Goal: Task Accomplishment & Management: Use online tool/utility

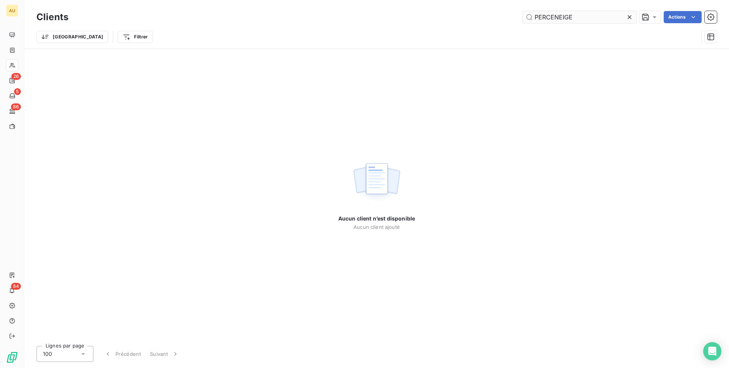
click at [546, 16] on input "PERCENEIGE" at bounding box center [579, 17] width 114 height 12
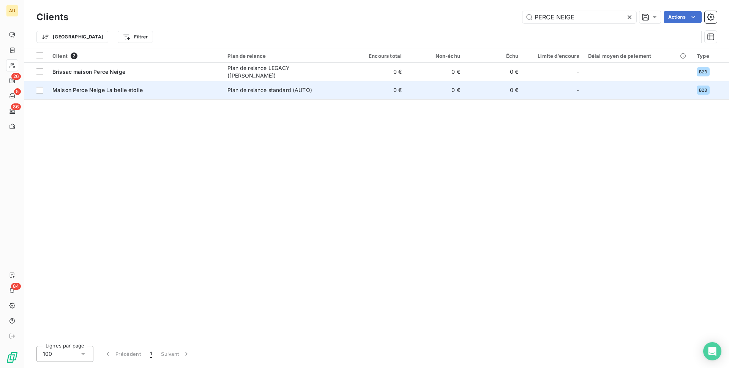
type input "PERCE NEIGE"
click at [119, 92] on span "Maison Perce Neige La belle étoile" at bounding box center [97, 90] width 90 height 6
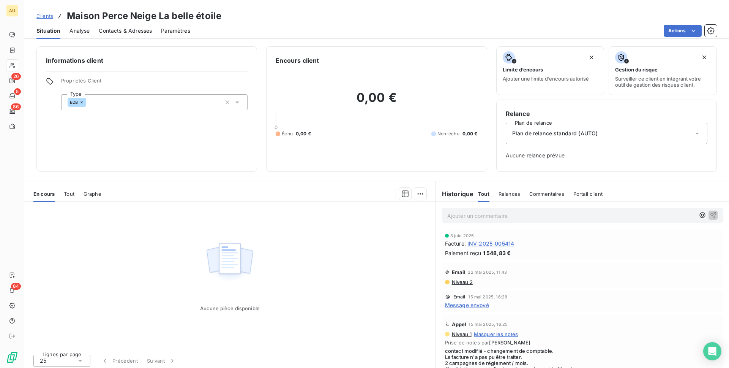
scroll to position [3, 0]
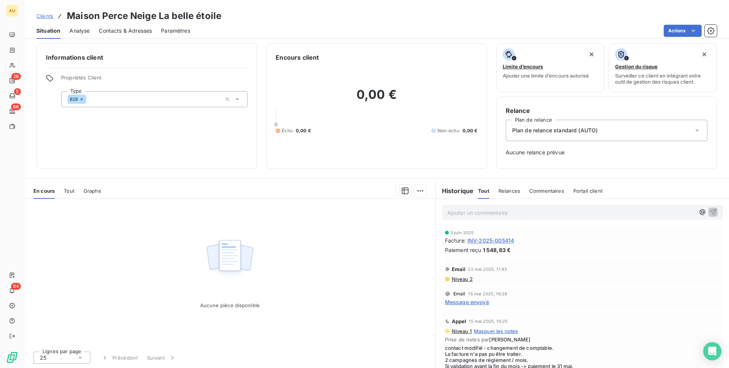
click at [113, 31] on span "Contacts & Adresses" at bounding box center [125, 31] width 53 height 8
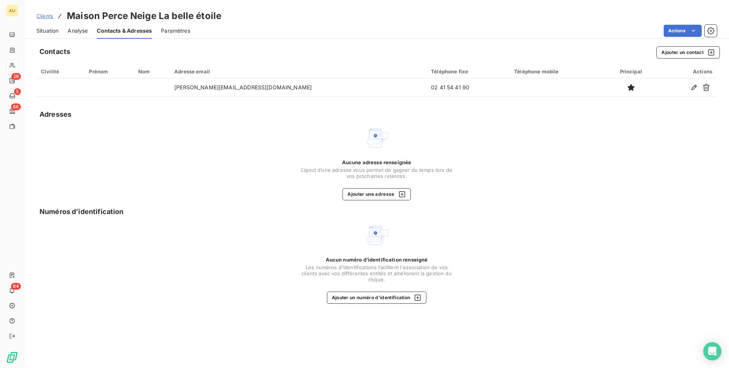
click at [49, 30] on span "Situation" at bounding box center [47, 31] width 22 height 8
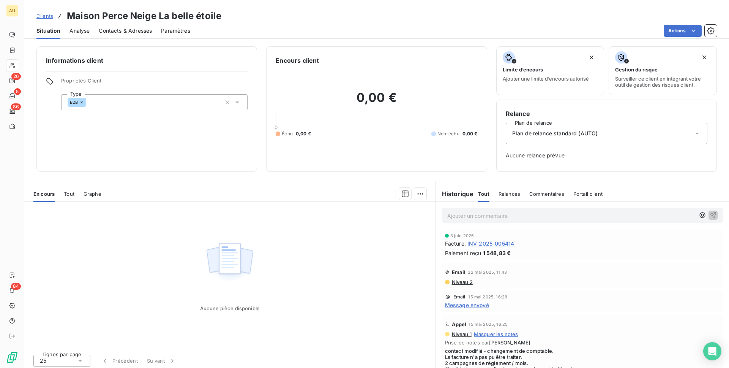
click at [480, 242] on span "INV-2025-005414" at bounding box center [490, 243] width 47 height 8
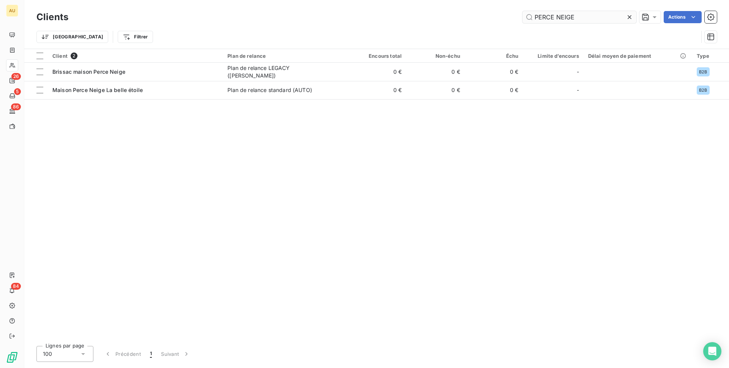
click at [576, 13] on input "PERCE NEIGE" at bounding box center [579, 17] width 114 height 12
drag, startPoint x: 580, startPoint y: 17, endPoint x: 508, endPoint y: 17, distance: 71.4
click at [508, 17] on div "PERCE NEIGE Actions" at bounding box center [396, 17] width 639 height 12
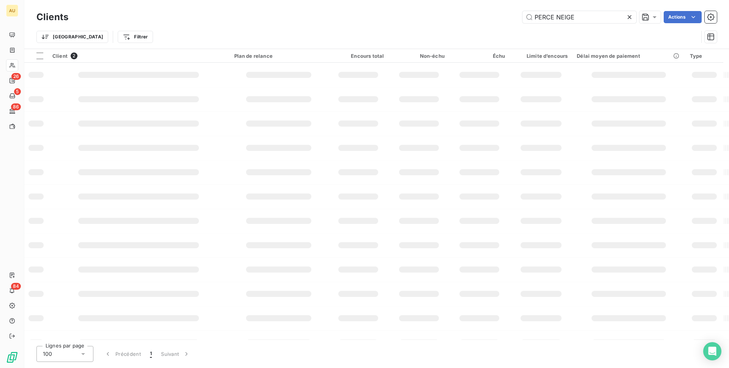
type input "PERCE NEIGE"
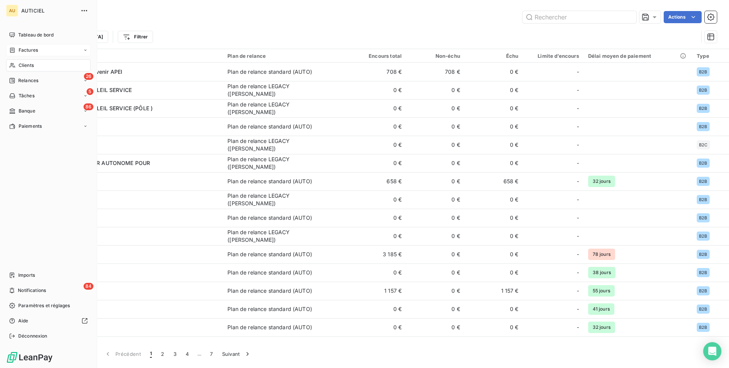
click at [9, 49] on icon at bounding box center [12, 50] width 6 height 6
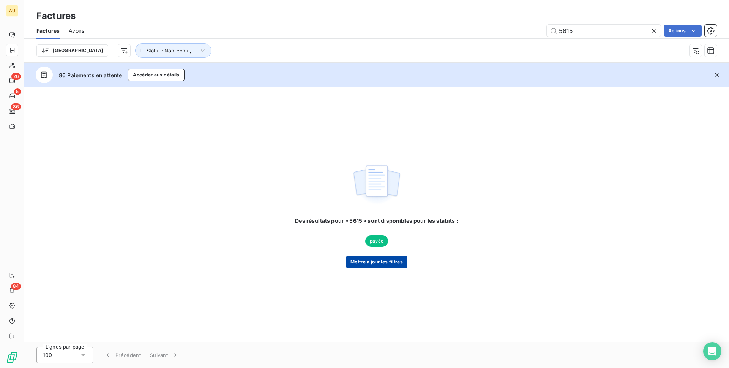
type input "5615"
click at [371, 263] on button "Mettre à jour les filtres" at bounding box center [377, 262] width 62 height 12
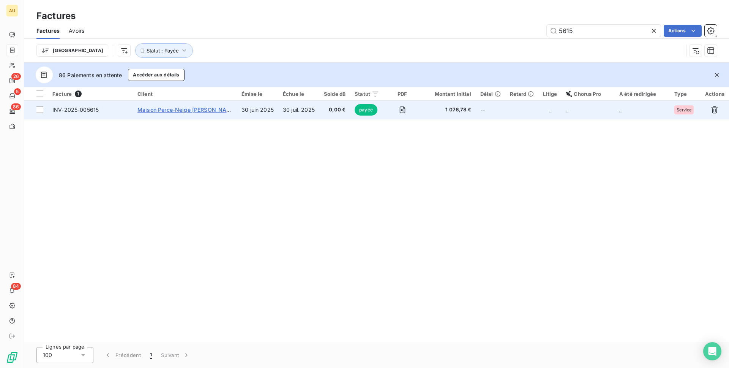
click at [186, 110] on span "Maison Perce-Neige [PERSON_NAME]-[GEOGRAPHIC_DATA]" at bounding box center [215, 109] width 156 height 6
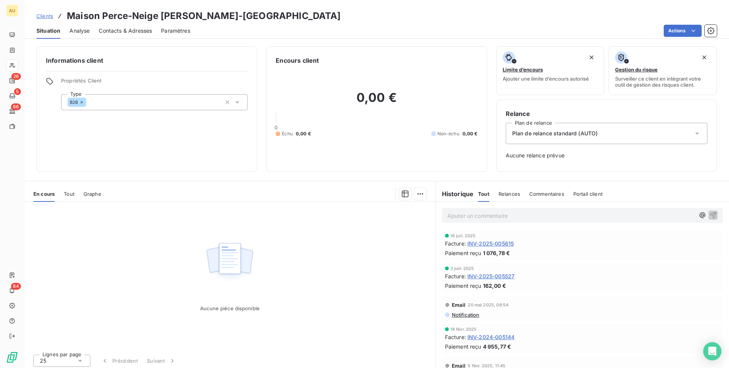
click at [110, 30] on span "Contacts & Adresses" at bounding box center [125, 31] width 53 height 8
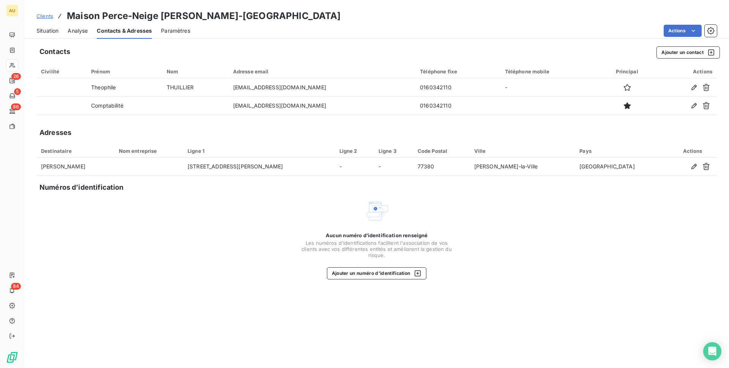
click at [42, 30] on span "Situation" at bounding box center [47, 31] width 22 height 8
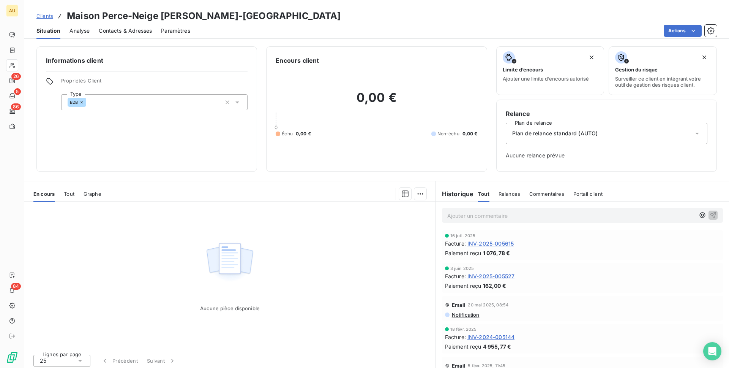
scroll to position [3, 0]
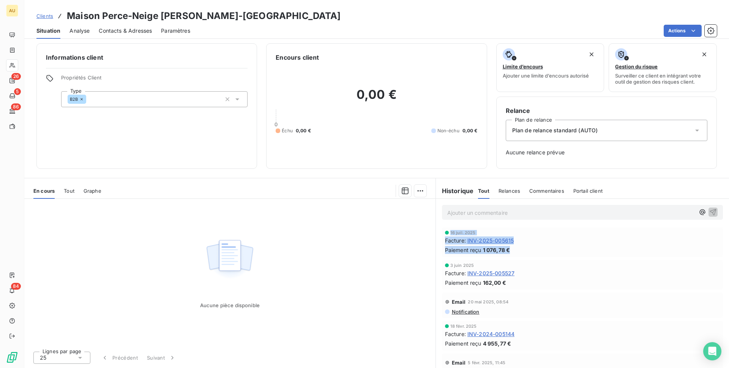
drag, startPoint x: 515, startPoint y: 250, endPoint x: 439, endPoint y: 228, distance: 79.1
click at [441, 228] on div "16 juil. 2025 Facture : INV-2025-005615 Paiement reçu 1 076,78 €" at bounding box center [582, 242] width 293 height 33
click at [398, 231] on div "Aucune pièce disponible" at bounding box center [229, 272] width 411 height 146
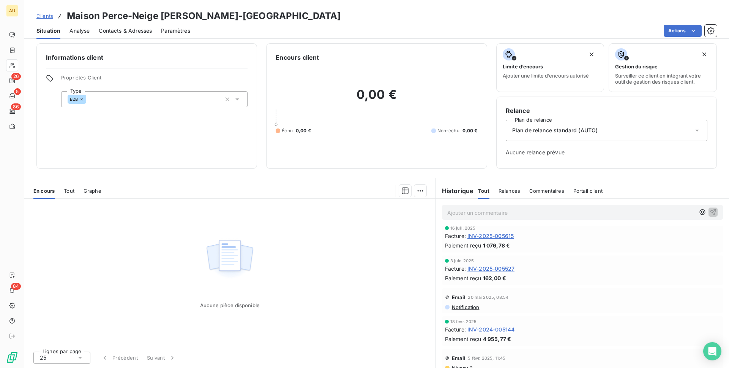
scroll to position [0, 0]
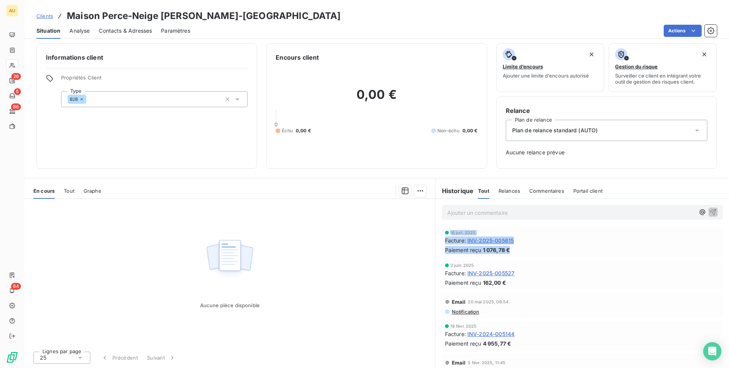
drag, startPoint x: 514, startPoint y: 250, endPoint x: 440, endPoint y: 233, distance: 76.0
click at [440, 233] on div "16 juil. 2025 Facture : INV-2025-005615 Paiement reçu 1 076,78 €" at bounding box center [582, 242] width 293 height 33
click at [347, 229] on div "Aucune pièce disponible" at bounding box center [229, 272] width 411 height 146
drag, startPoint x: 512, startPoint y: 251, endPoint x: 437, endPoint y: 229, distance: 78.5
click at [438, 229] on div "16 juil. 2025 Facture : INV-2025-005615 Paiement reçu 1 076,78 €" at bounding box center [582, 242] width 293 height 33
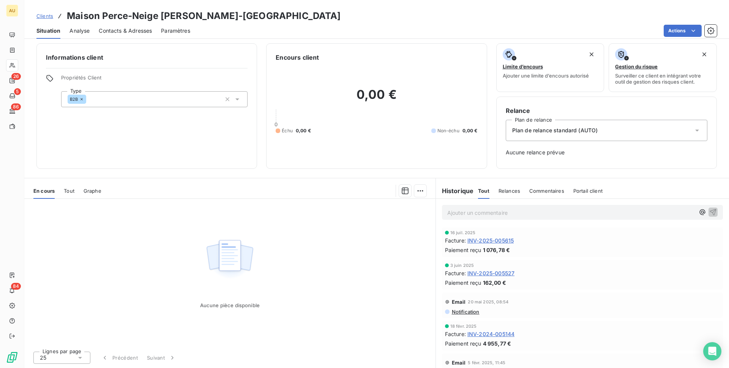
click at [397, 238] on div "Aucune pièce disponible" at bounding box center [229, 272] width 411 height 146
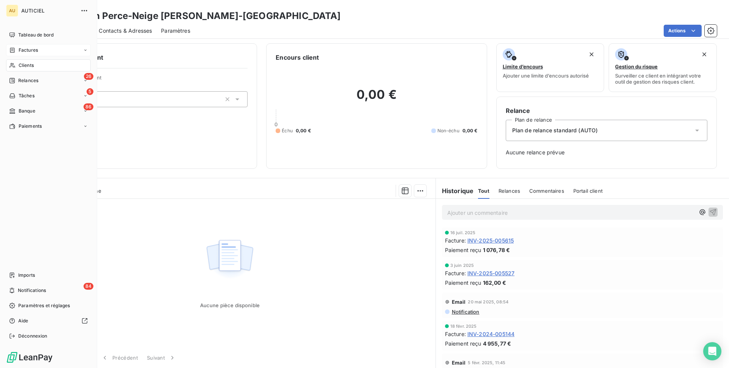
click at [18, 48] on div "Factures" at bounding box center [23, 50] width 29 height 7
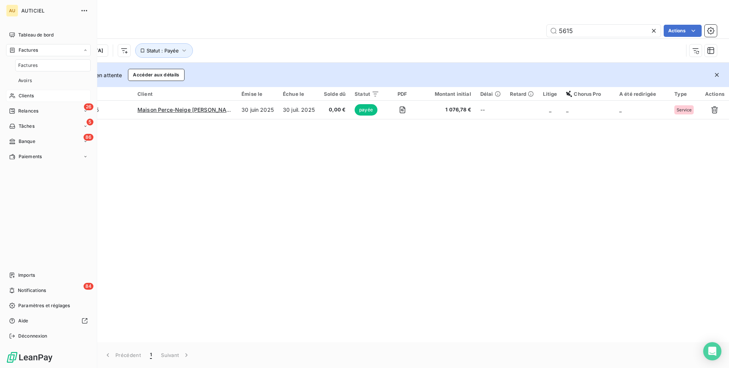
click at [25, 93] on span "Clients" at bounding box center [26, 95] width 15 height 7
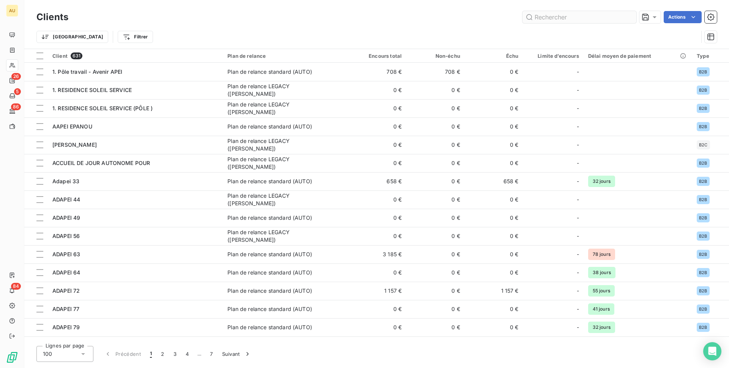
click at [539, 15] on input "text" at bounding box center [579, 17] width 114 height 12
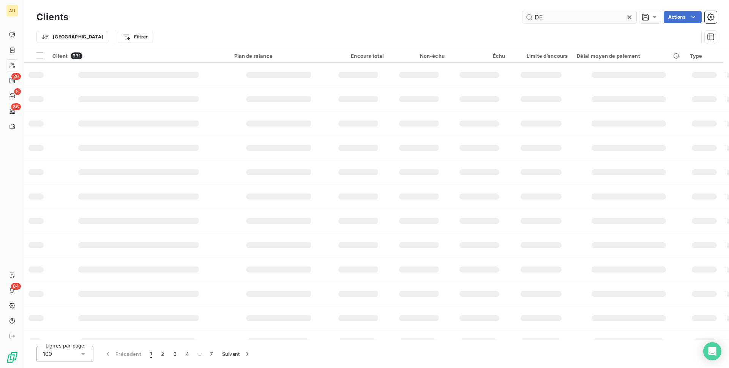
type input "D"
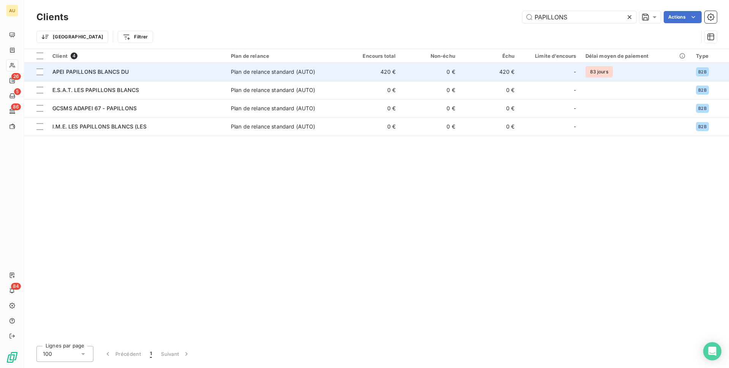
type input "PAPILLONS"
click at [123, 70] on span "APEI PAPILLONS BLANCS DU" at bounding box center [90, 71] width 77 height 6
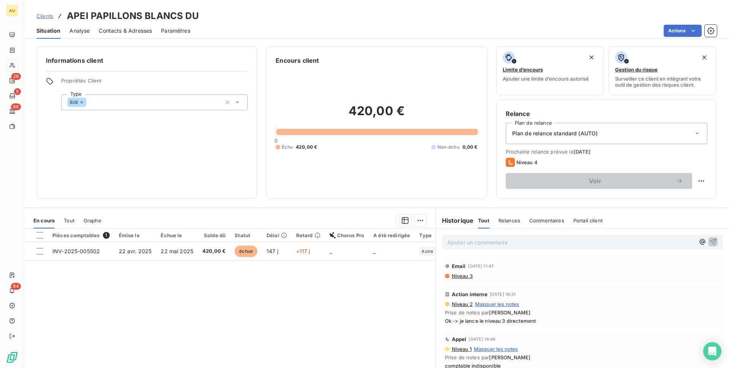
click at [128, 29] on span "Contacts & Adresses" at bounding box center [125, 31] width 53 height 8
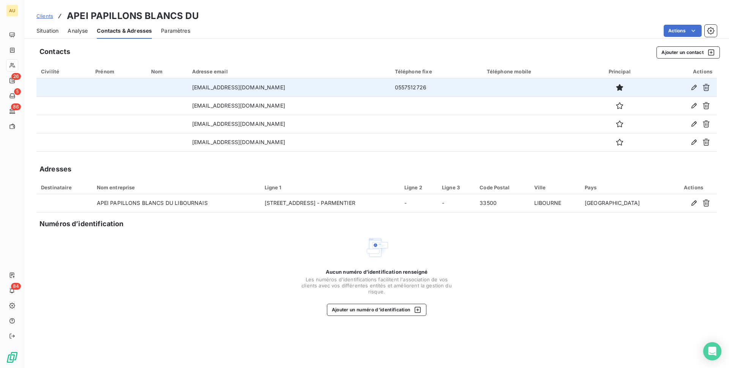
click at [390, 86] on td "0557512726" at bounding box center [436, 87] width 92 height 18
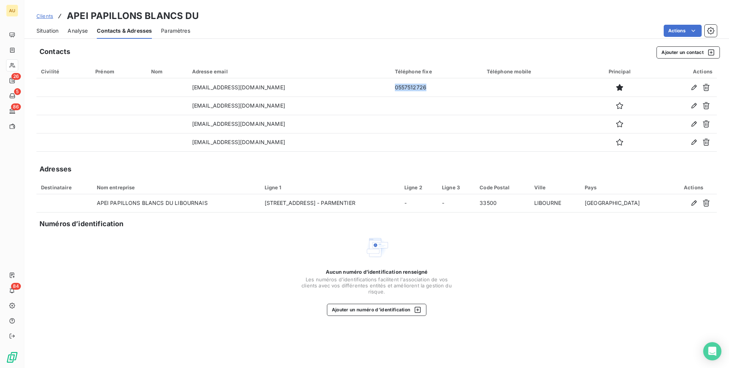
click at [50, 30] on span "Situation" at bounding box center [47, 31] width 22 height 8
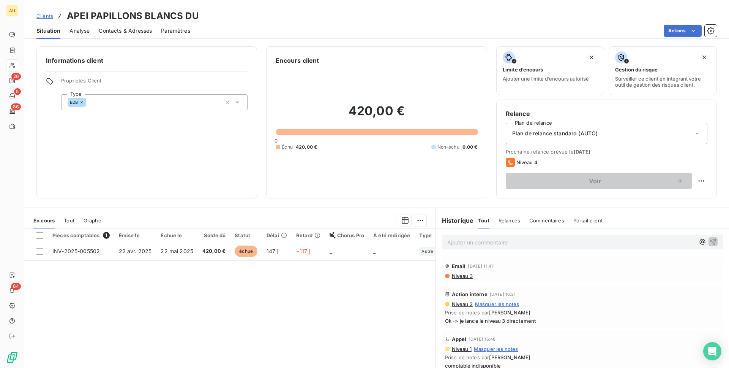
scroll to position [30, 0]
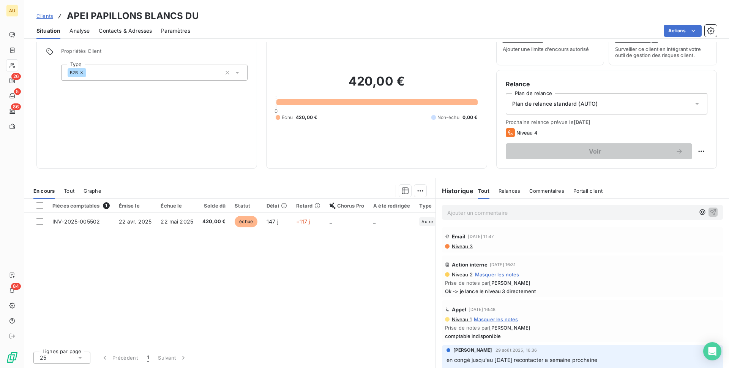
click at [260, 240] on div "Pièces comptables 1 Émise le Échue le Solde dû Statut Délai Retard Chorus Pro A…" at bounding box center [229, 272] width 411 height 146
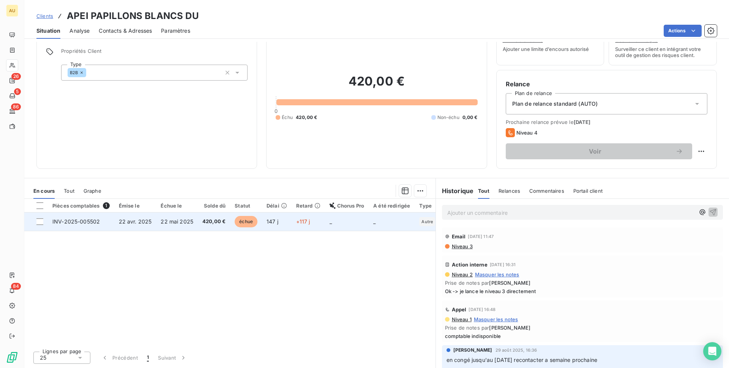
click at [183, 222] on span "22 mai 2025" at bounding box center [177, 221] width 33 height 6
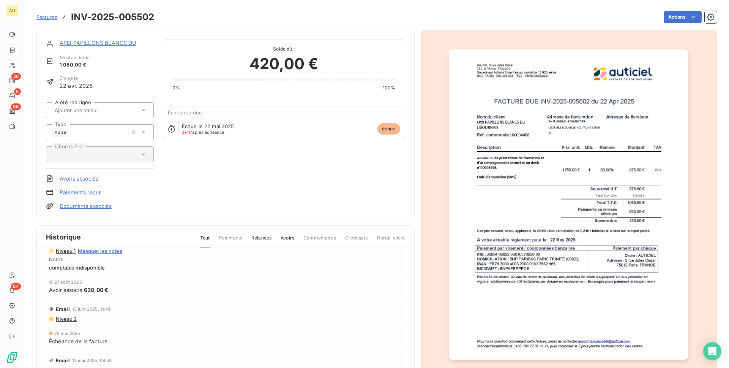
scroll to position [121, 0]
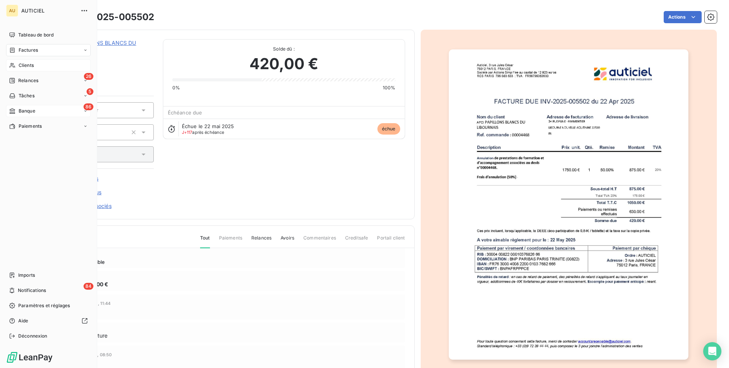
click at [22, 110] on span "Banque" at bounding box center [27, 110] width 17 height 7
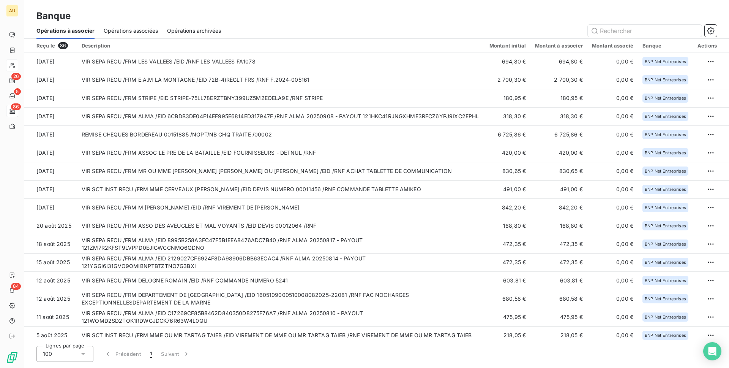
click at [238, 47] on div "Description" at bounding box center [281, 46] width 399 height 6
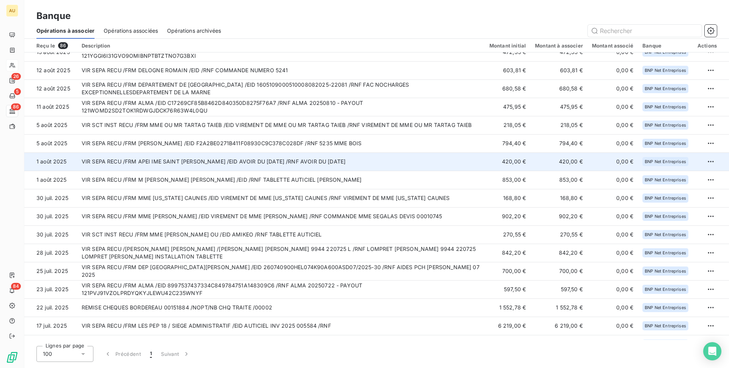
scroll to position [202, 0]
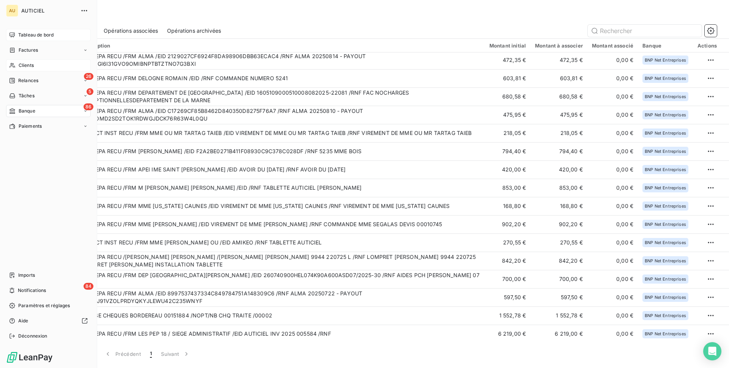
click at [36, 34] on span "Tableau de bord" at bounding box center [35, 35] width 35 height 7
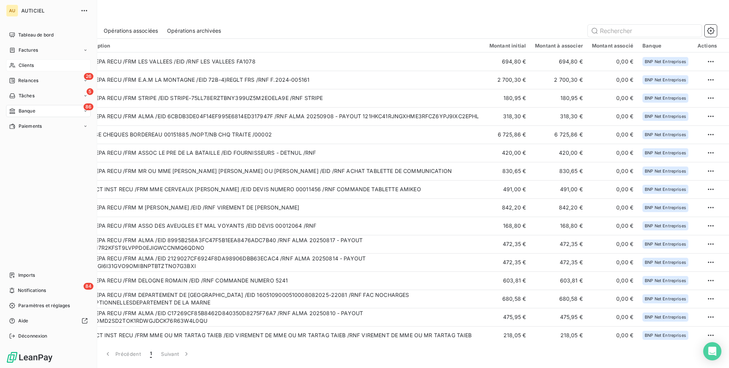
click at [29, 66] on span "Clients" at bounding box center [26, 65] width 15 height 7
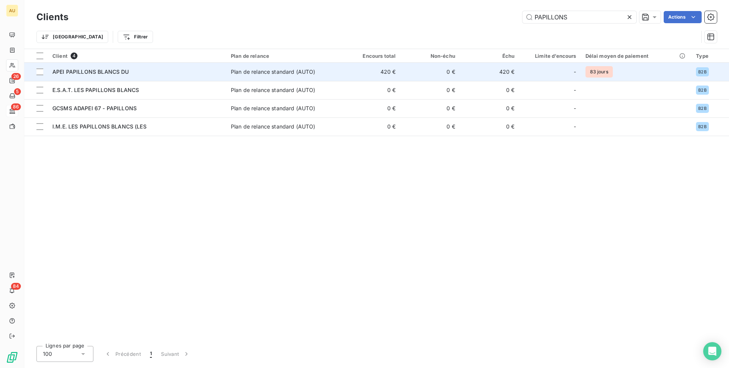
click at [128, 71] on div "APEI PAPILLONS BLANCS DU" at bounding box center [136, 72] width 169 height 8
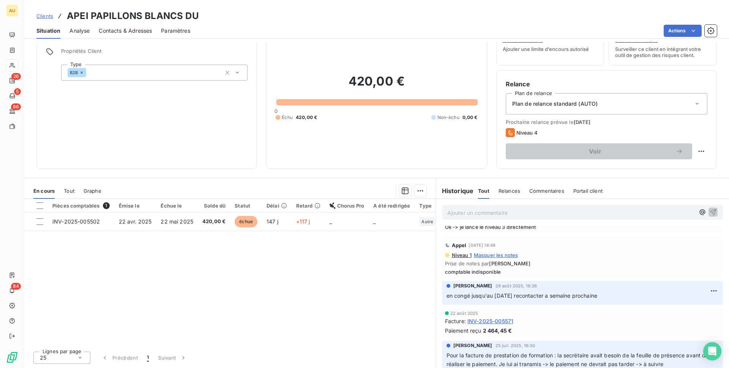
scroll to position [68, 0]
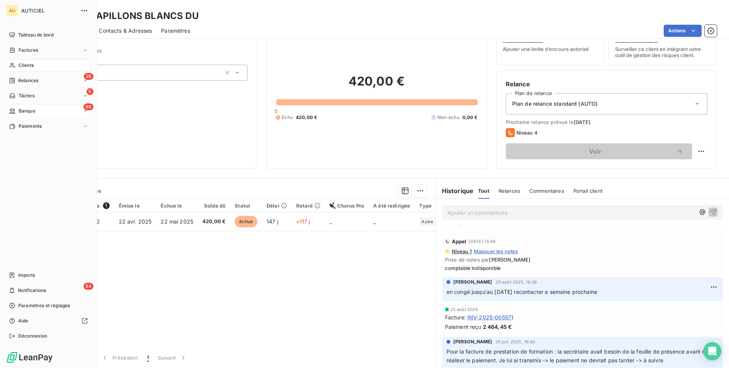
click at [24, 110] on span "Banque" at bounding box center [27, 110] width 17 height 7
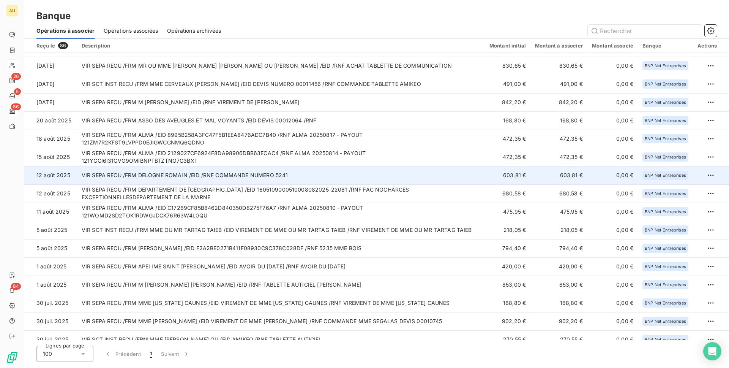
scroll to position [105, 0]
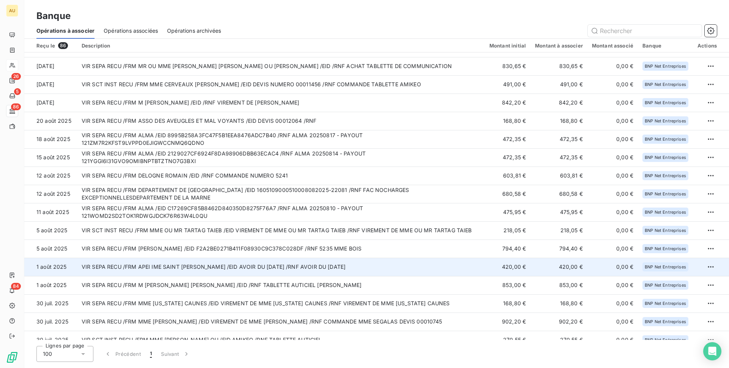
click at [435, 260] on td "VIR SEPA RECU /FRM APEI IME SAINT [PERSON_NAME] /EID AVOIR DU [DATE] /RNF AVOIR…" at bounding box center [281, 266] width 408 height 18
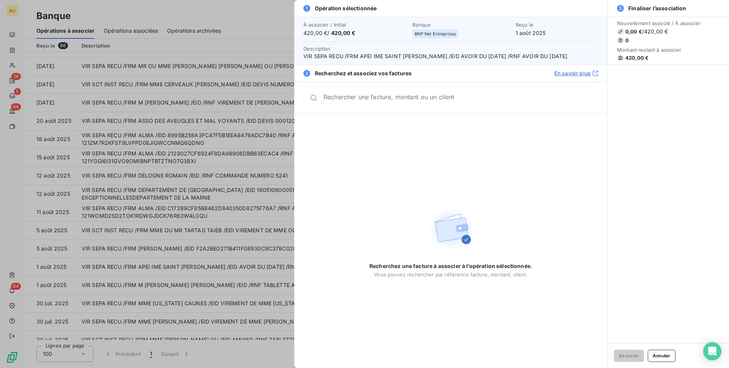
click at [401, 101] on input "Rechercher une facture, montant ou un client" at bounding box center [460, 98] width 275 height 8
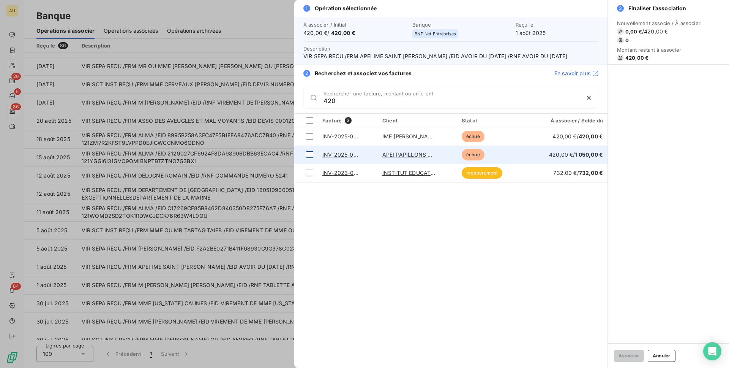
type input "420"
click at [310, 153] on div at bounding box center [309, 154] width 7 height 7
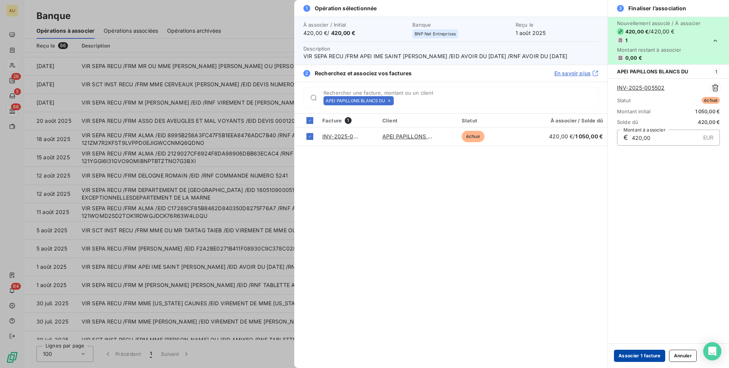
click at [629, 351] on button "Associer 1 facture" at bounding box center [639, 355] width 51 height 12
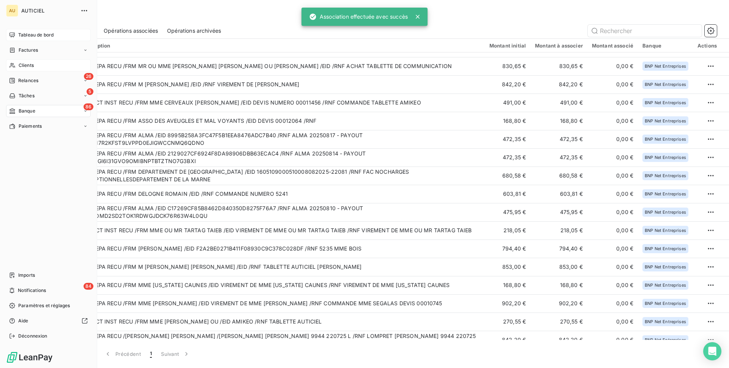
click at [23, 36] on span "Tableau de bord" at bounding box center [35, 35] width 35 height 7
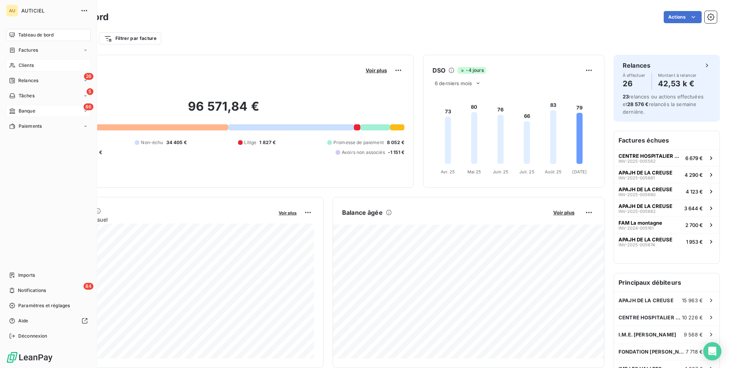
click at [17, 110] on div "Banque" at bounding box center [22, 110] width 26 height 7
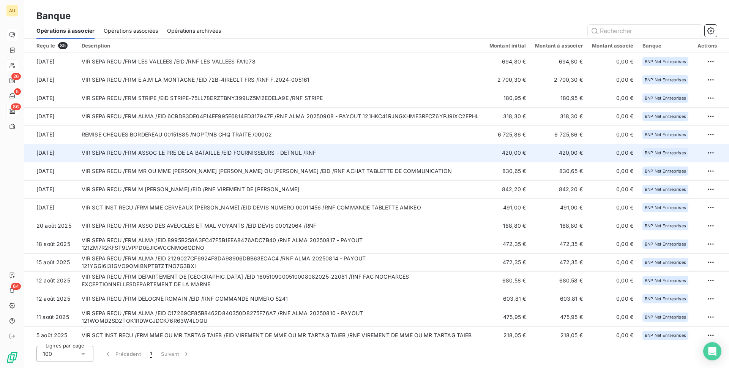
click at [104, 153] on td "VIR SEPA RECU /FRM ASSOC LE PRE DE LA BATAILLE /EID FOURNISSEURS - DETNUL /RNF" at bounding box center [281, 153] width 408 height 18
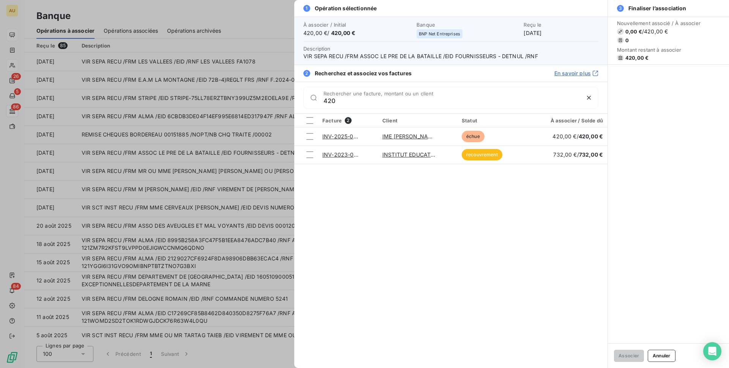
type input "420"
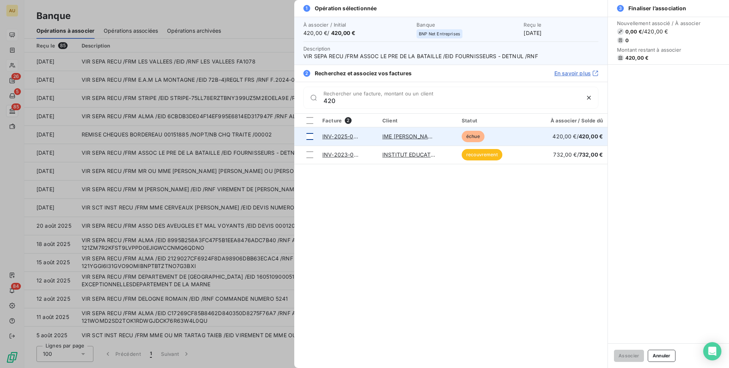
click at [307, 137] on div at bounding box center [309, 136] width 7 height 7
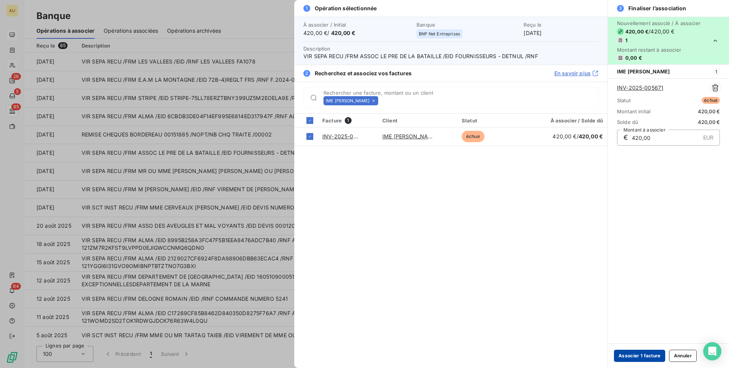
click at [633, 355] on button "Associer 1 facture" at bounding box center [639, 355] width 51 height 12
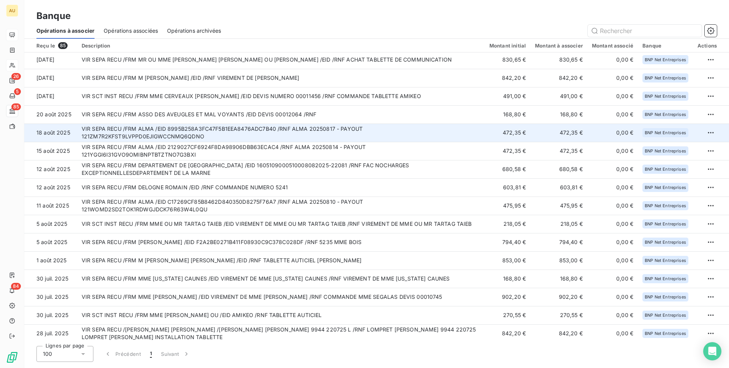
scroll to position [107, 0]
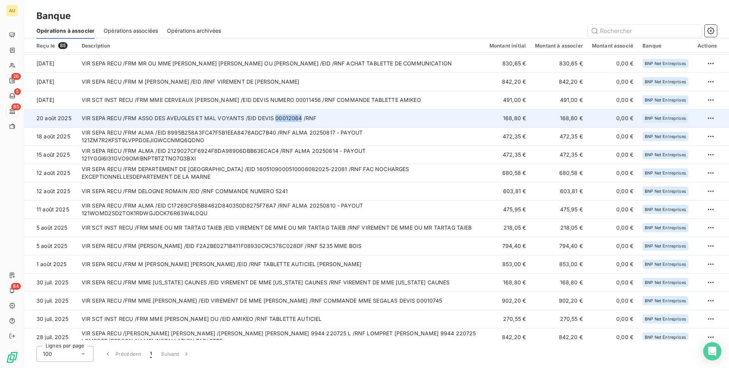
drag, startPoint x: 273, startPoint y: 119, endPoint x: 300, endPoint y: 120, distance: 26.6
click at [300, 120] on td "VIR SEPA RECU /FRM ASSO DES AVEUGLES ET MAL VOYANTS /EID DEVIS 00012064 /RNF" at bounding box center [281, 118] width 408 height 18
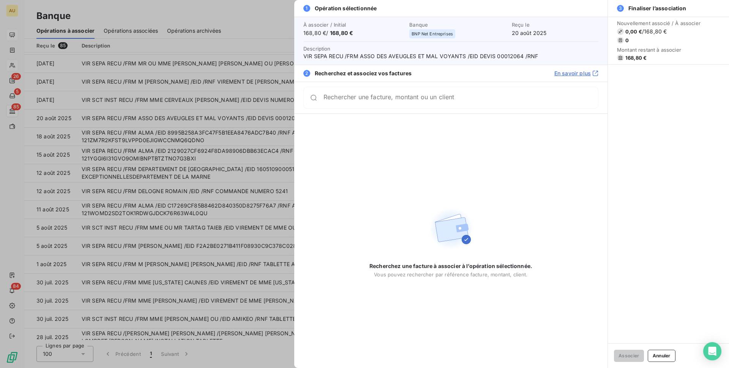
click at [500, 57] on span "VIR SEPA RECU /FRM ASSO DES AVEUGLES ET MAL VOYANTS /EID DEVIS 00012064 /RNF" at bounding box center [450, 56] width 295 height 8
copy span "00012064"
click at [220, 216] on div at bounding box center [364, 184] width 729 height 368
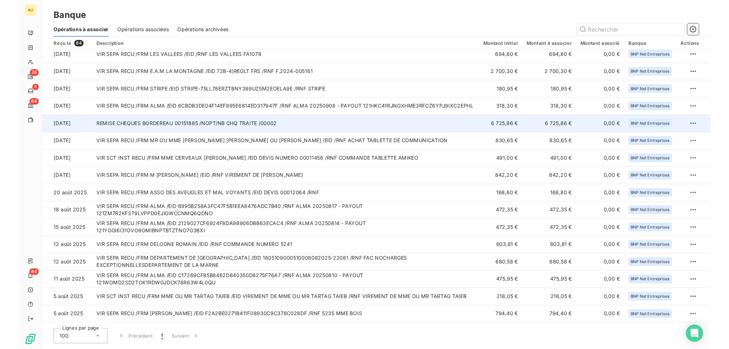
scroll to position [0, 0]
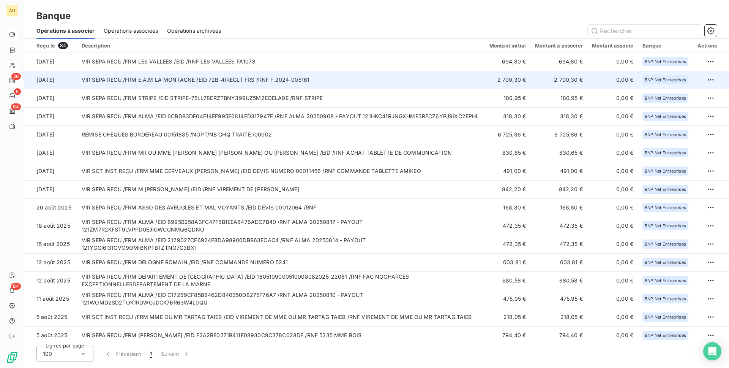
click at [229, 79] on td "VIR SEPA RECU /FRM E.A.M LA MONTAGNE /EID 72B-4)REGLT FRS /RNF F.2024-005161" at bounding box center [281, 80] width 408 height 18
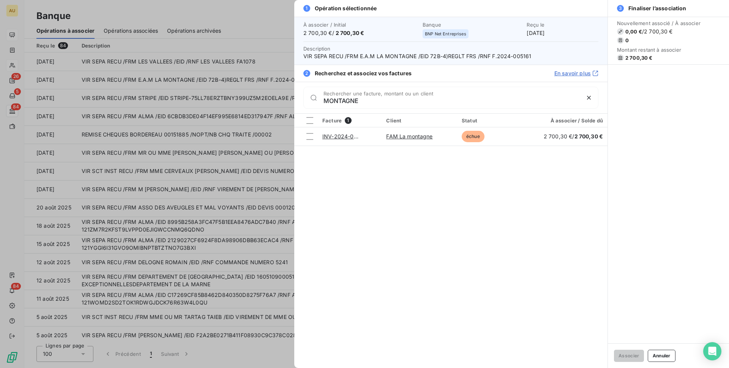
type input "MONTAGNE"
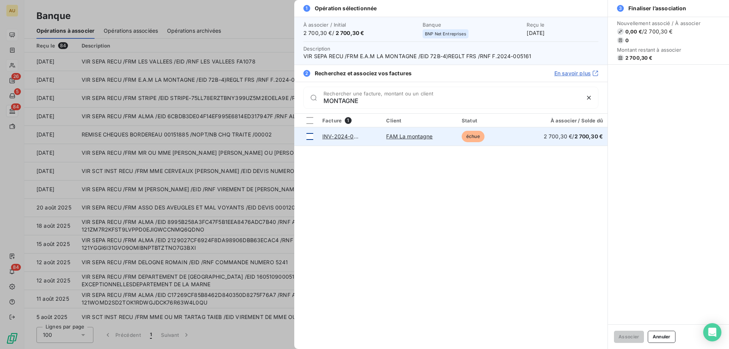
click at [308, 134] on div at bounding box center [309, 136] width 7 height 7
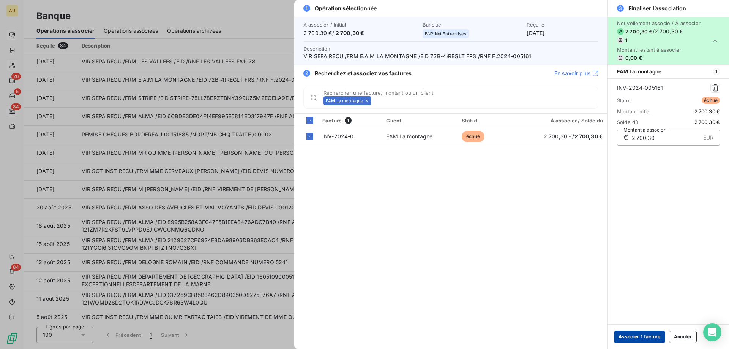
click at [636, 336] on button "Associer 1 facture" at bounding box center [639, 336] width 51 height 12
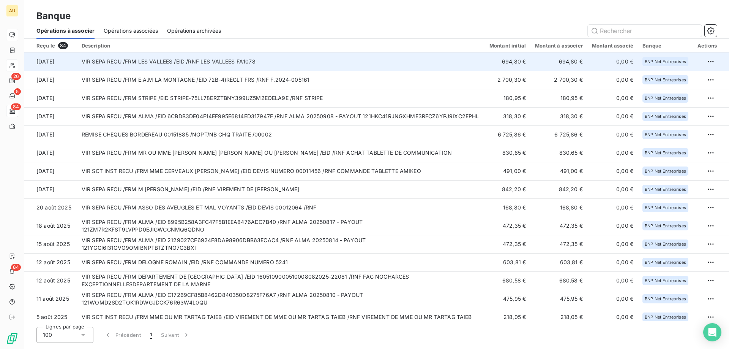
click at [120, 61] on td "VIR SEPA RECU /FRM LES VALLEES /EID /RNF LES VALLEES FA1078" at bounding box center [281, 61] width 408 height 18
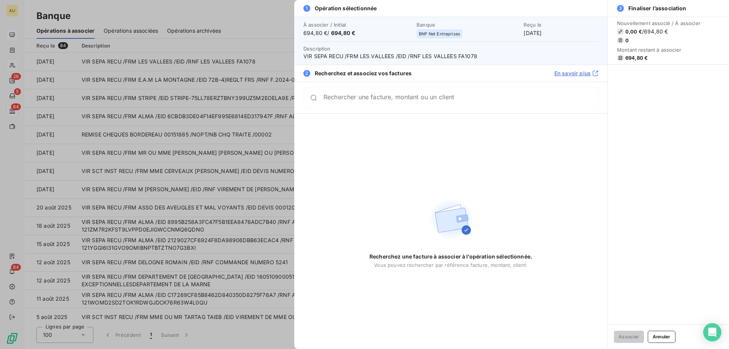
click at [375, 101] on input "Rechercher une facture, montant ou un client" at bounding box center [460, 98] width 275 height 8
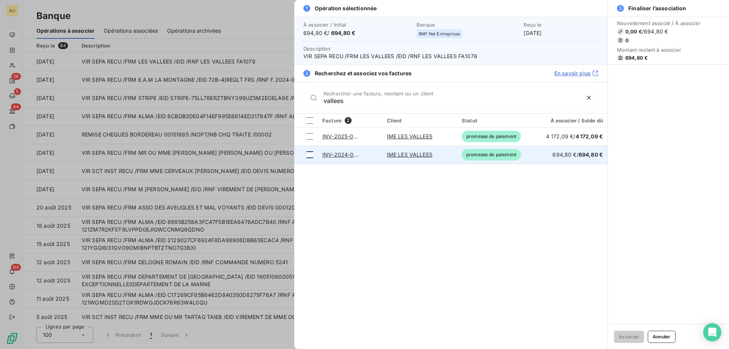
type input "vallees"
click at [307, 155] on div at bounding box center [309, 154] width 7 height 7
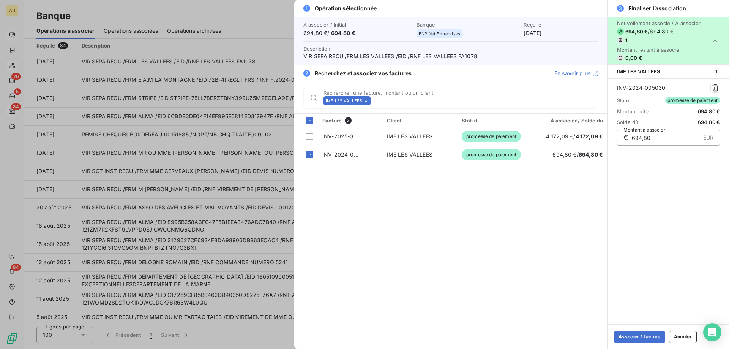
click at [631, 343] on div "Associer 1 facture Annuler" at bounding box center [668, 336] width 121 height 25
click at [621, 334] on button "Associer 1 facture" at bounding box center [639, 336] width 51 height 12
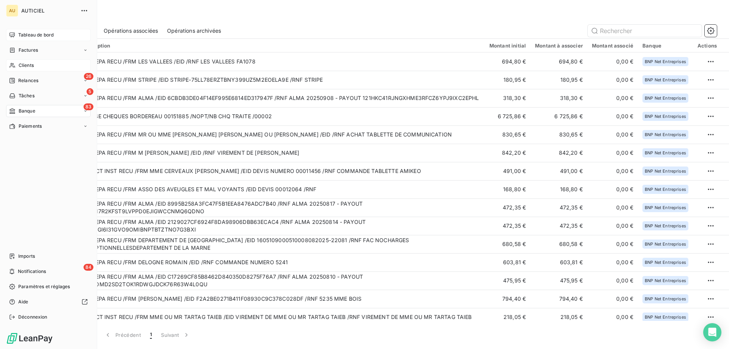
click at [9, 34] on icon at bounding box center [11, 34] width 5 height 5
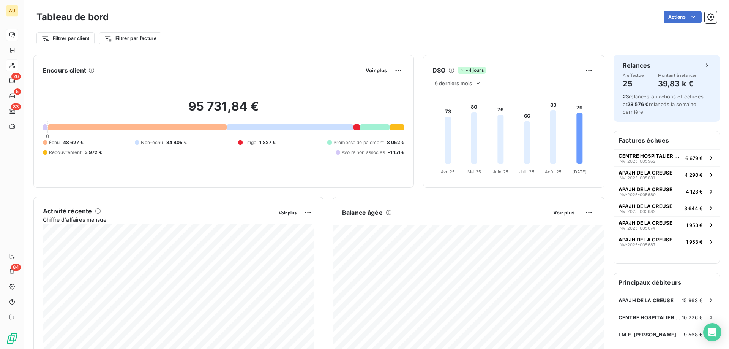
click at [350, 45] on div "Filtrer par client Filtrer par facture" at bounding box center [376, 38] width 680 height 14
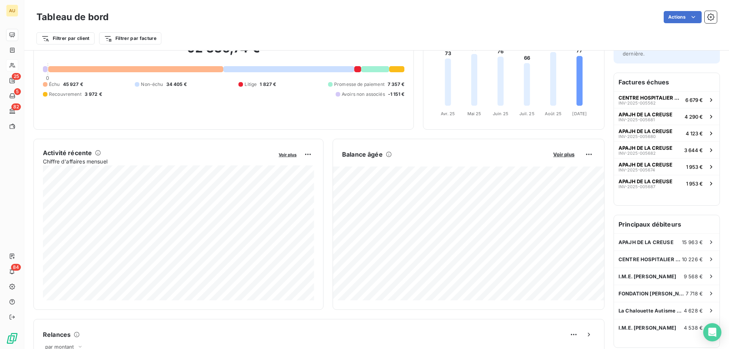
scroll to position [143, 0]
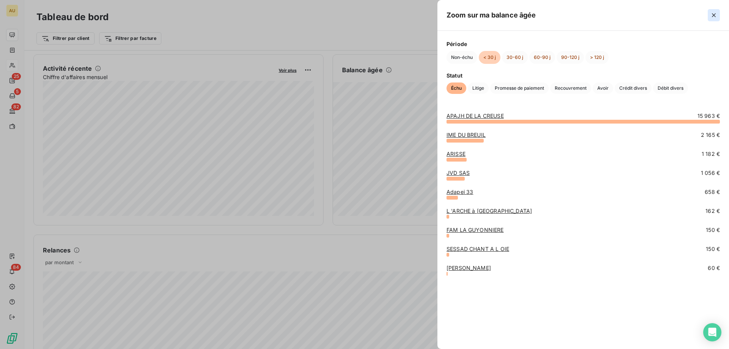
click at [713, 16] on icon "button" at bounding box center [714, 15] width 8 height 8
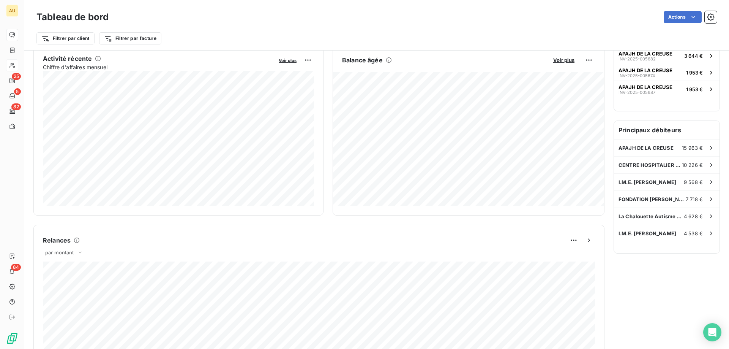
scroll to position [0, 0]
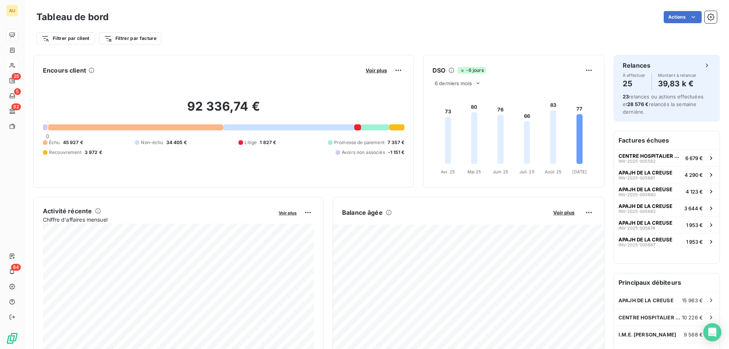
click at [210, 100] on h2 "92 336,74 €" at bounding box center [223, 110] width 361 height 23
click at [374, 69] on span "Voir plus" at bounding box center [376, 70] width 21 height 6
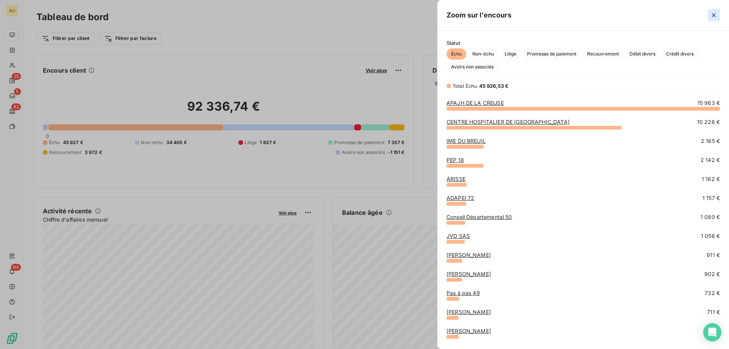
click at [715, 15] on icon "button" at bounding box center [714, 15] width 8 height 8
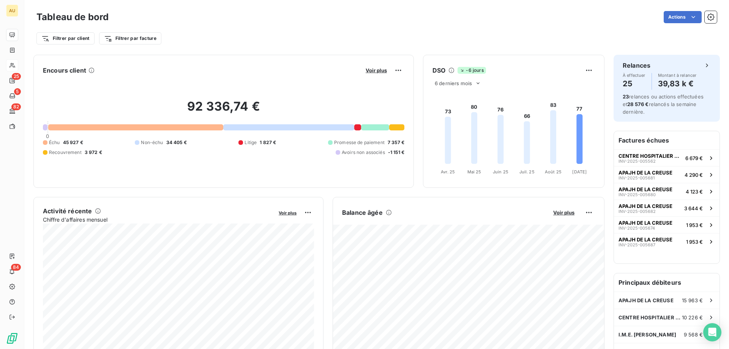
click at [267, 24] on div "Tableau de bord Actions" at bounding box center [376, 17] width 680 height 16
